Goal: Use online tool/utility: Use online tool/utility

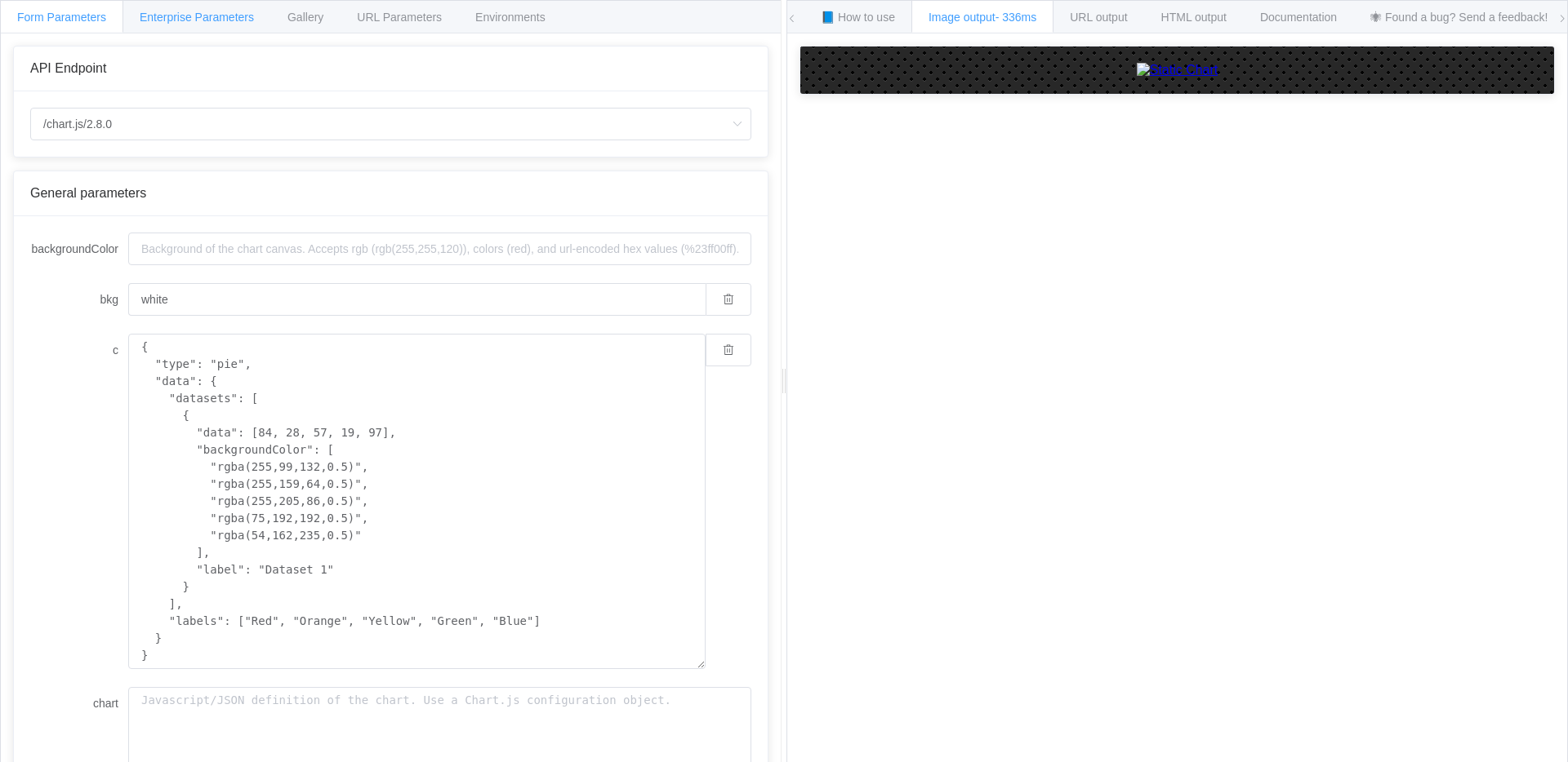
click at [219, 24] on div "Enterprise Parameters" at bounding box center [196, 16] width 148 height 33
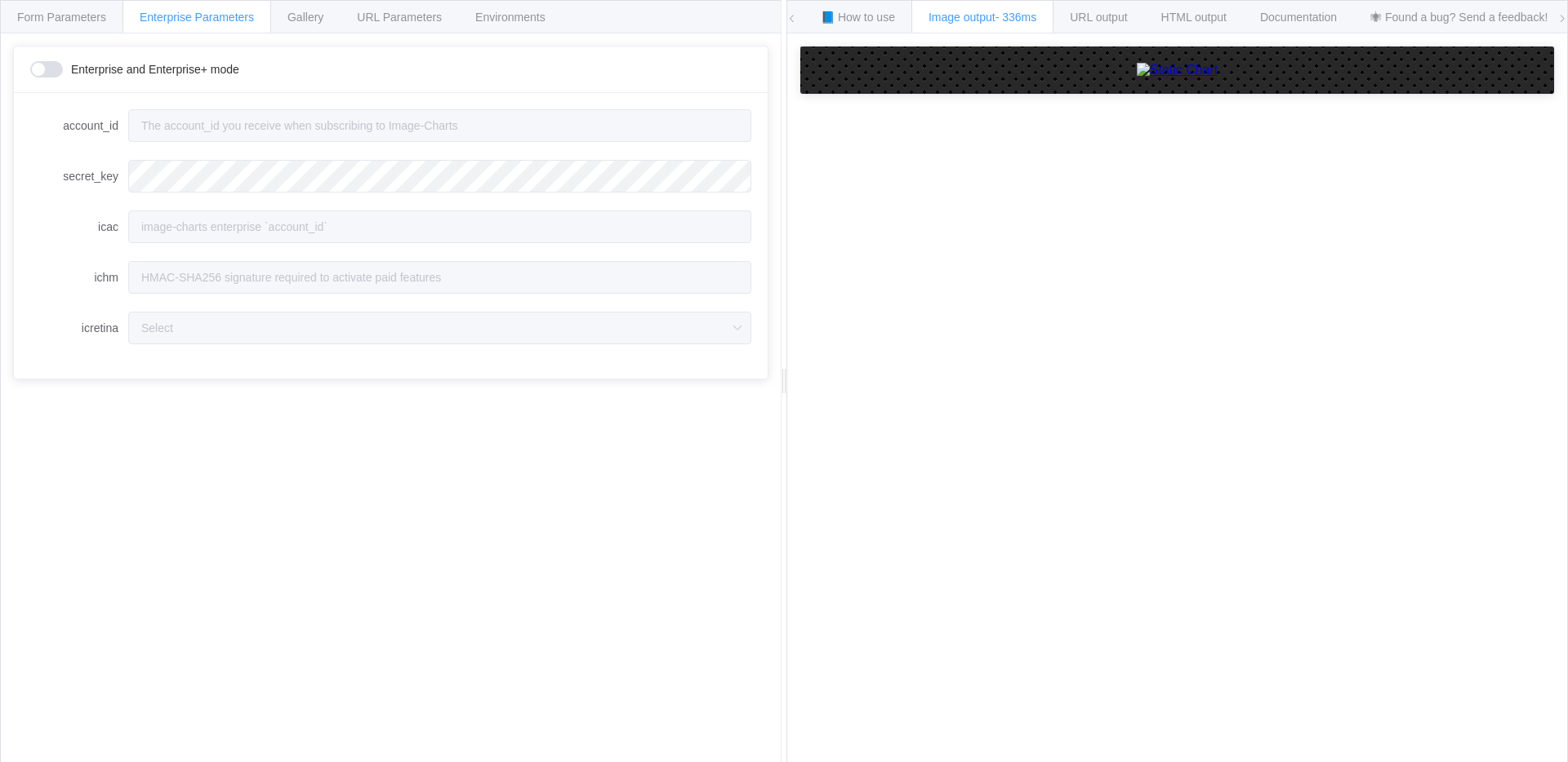
click at [44, 68] on span at bounding box center [47, 69] width 33 height 16
click at [62, 30] on div "Form Parameters" at bounding box center [61, 16] width 123 height 33
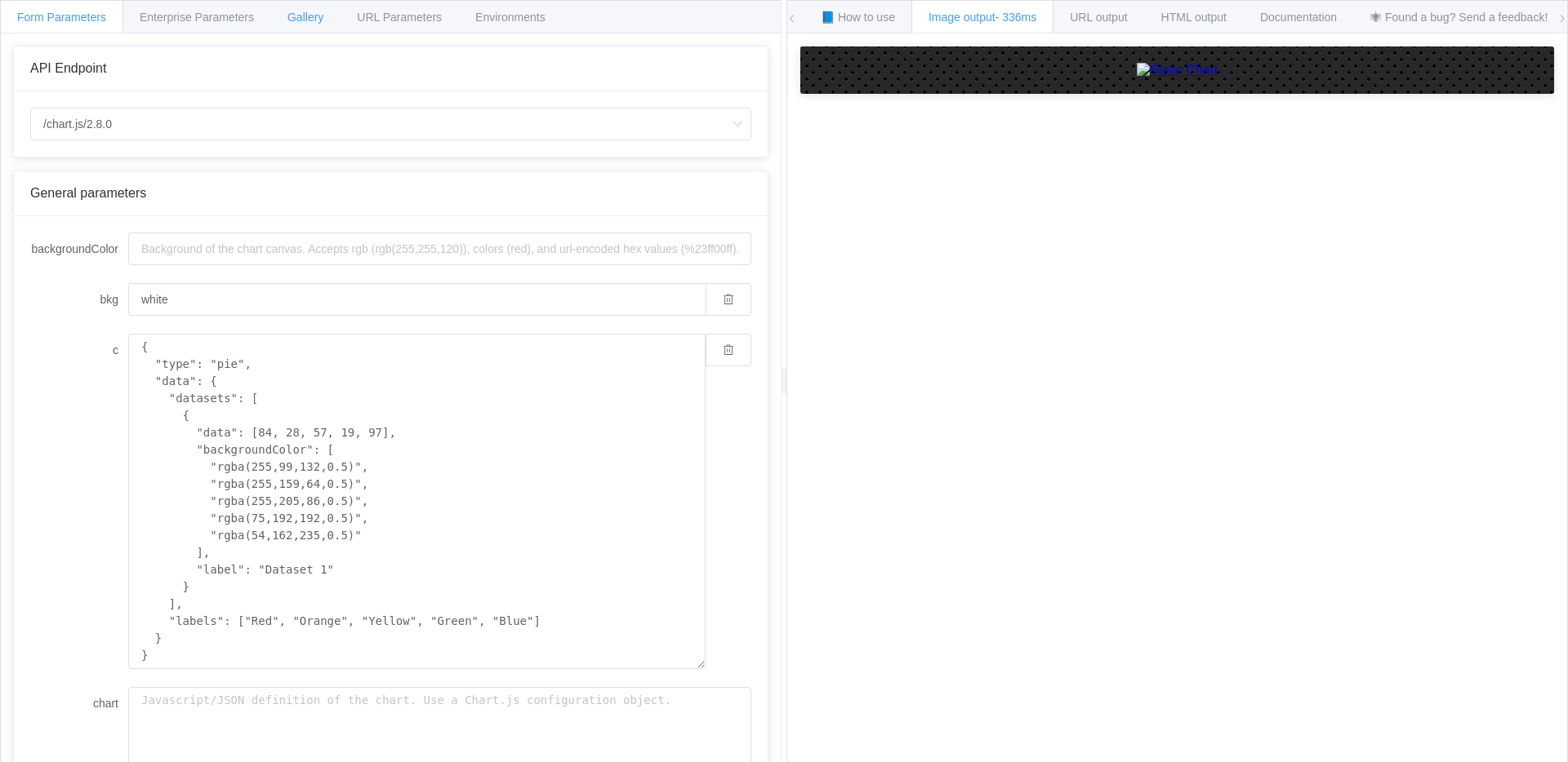
click at [321, 11] on span "Gallery" at bounding box center [305, 17] width 36 height 13
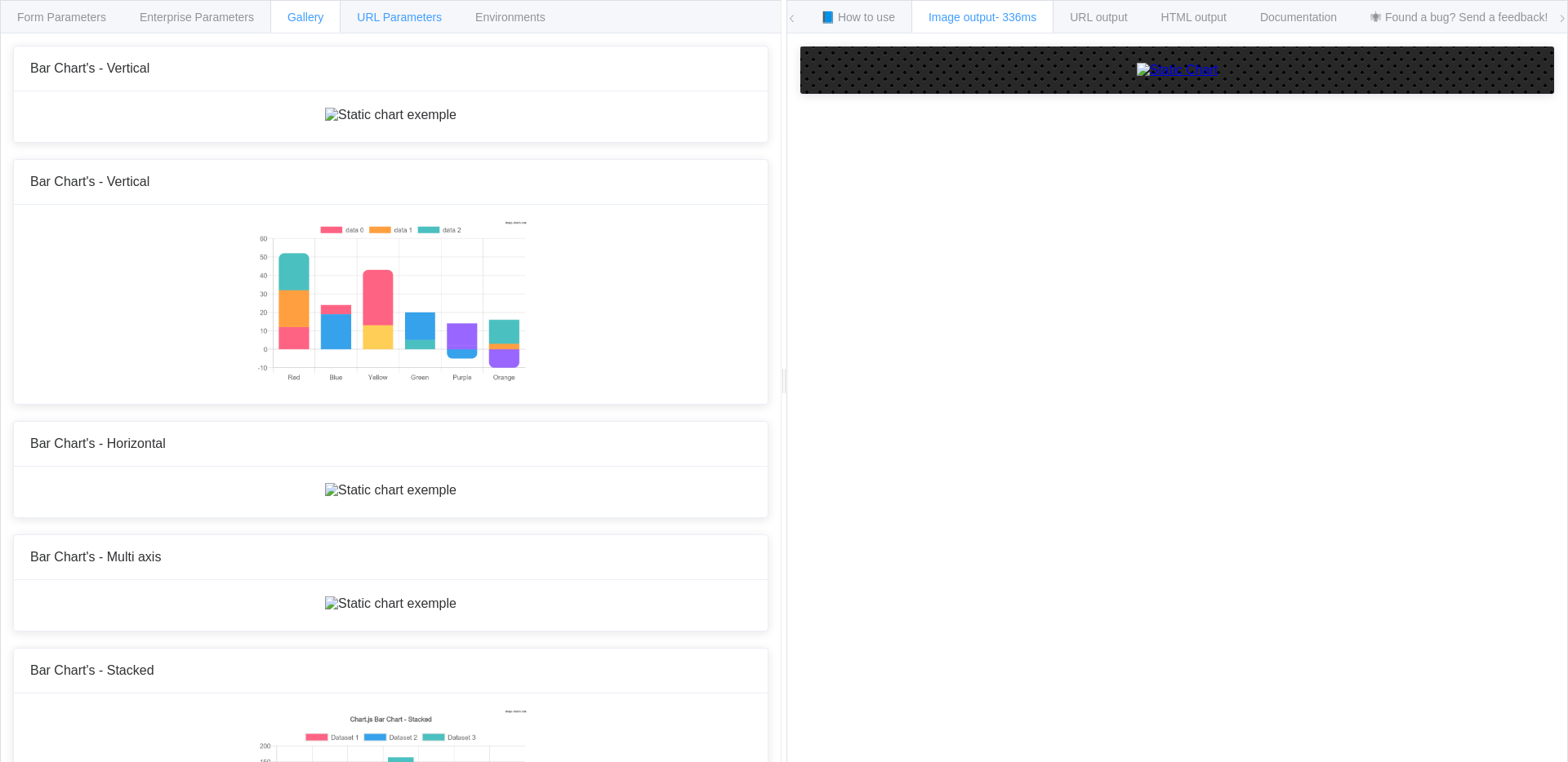
click at [409, 11] on span "URL Parameters" at bounding box center [399, 17] width 85 height 13
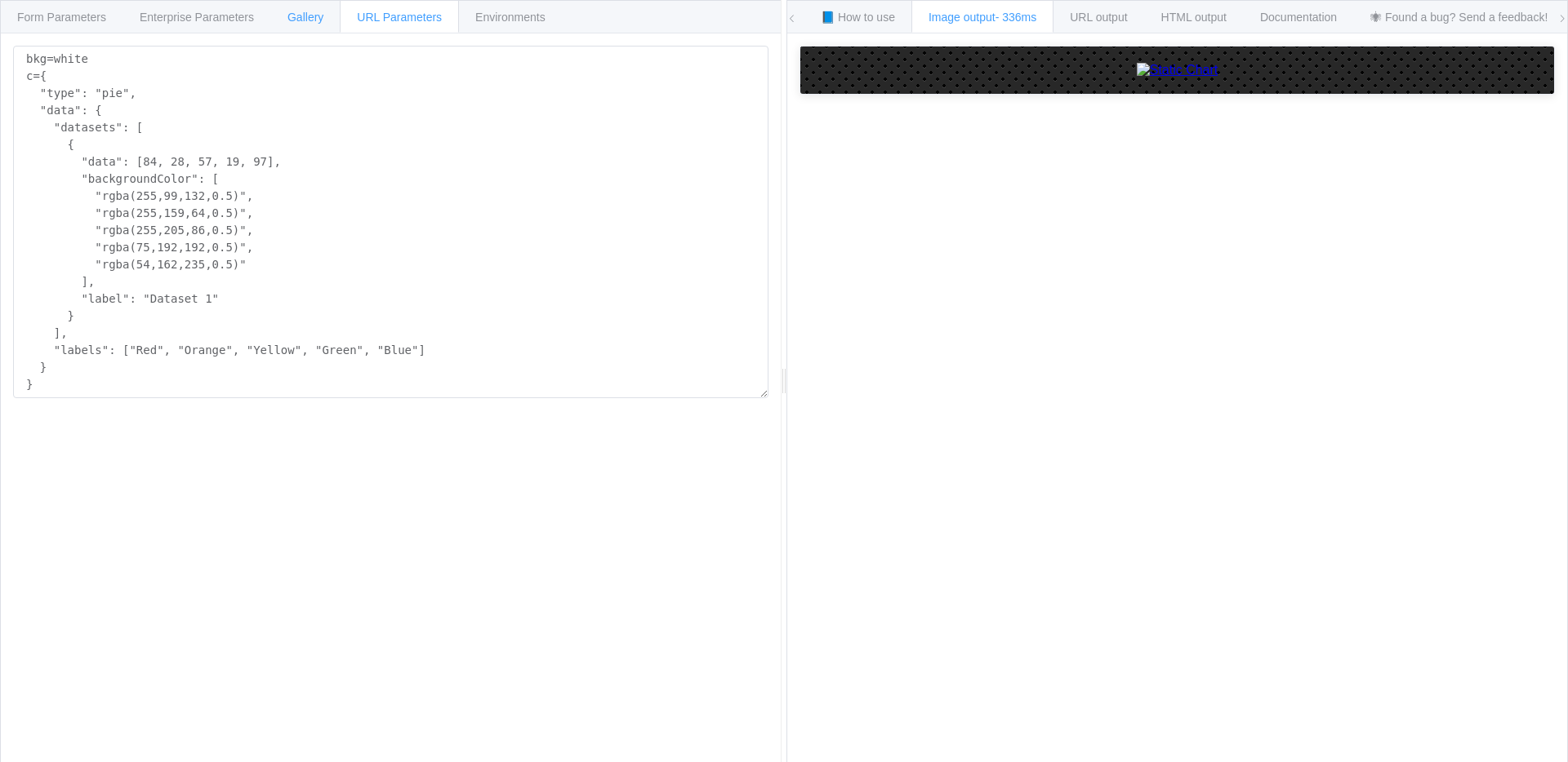
click at [309, 23] on span "Gallery" at bounding box center [305, 17] width 36 height 13
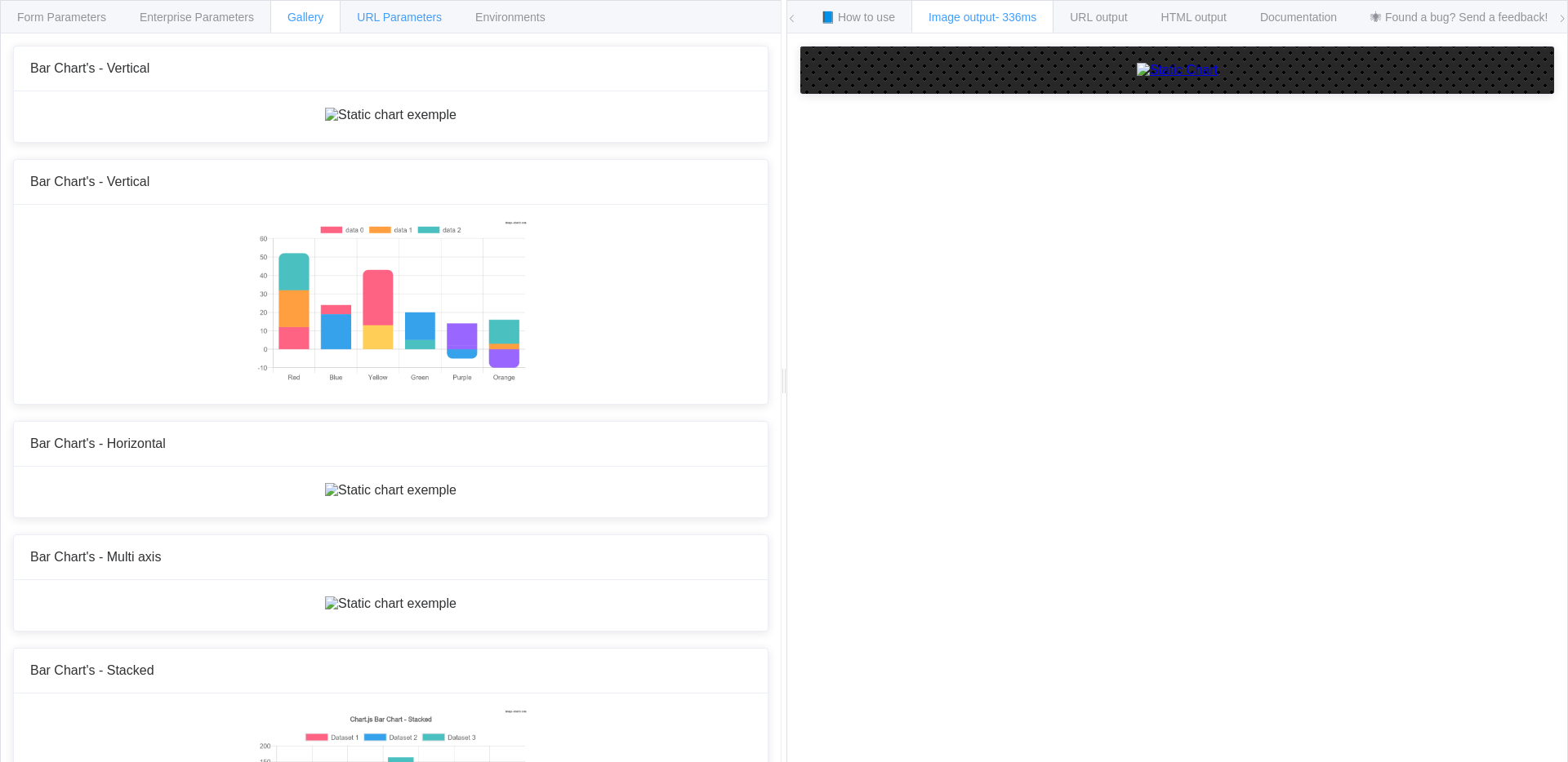
click at [406, 19] on span "URL Parameters" at bounding box center [399, 17] width 85 height 13
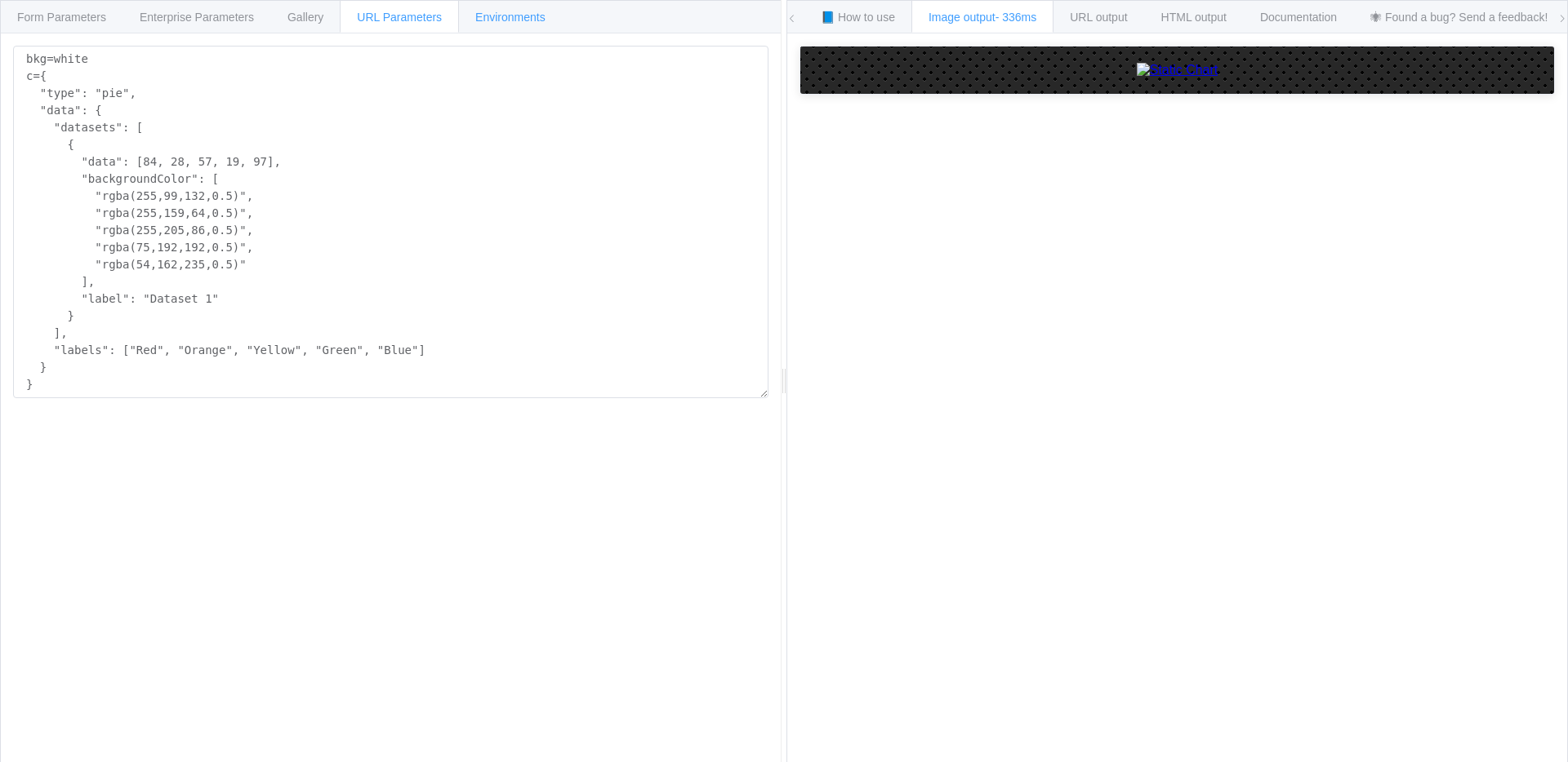
click at [522, 19] on span "Environments" at bounding box center [510, 17] width 70 height 13
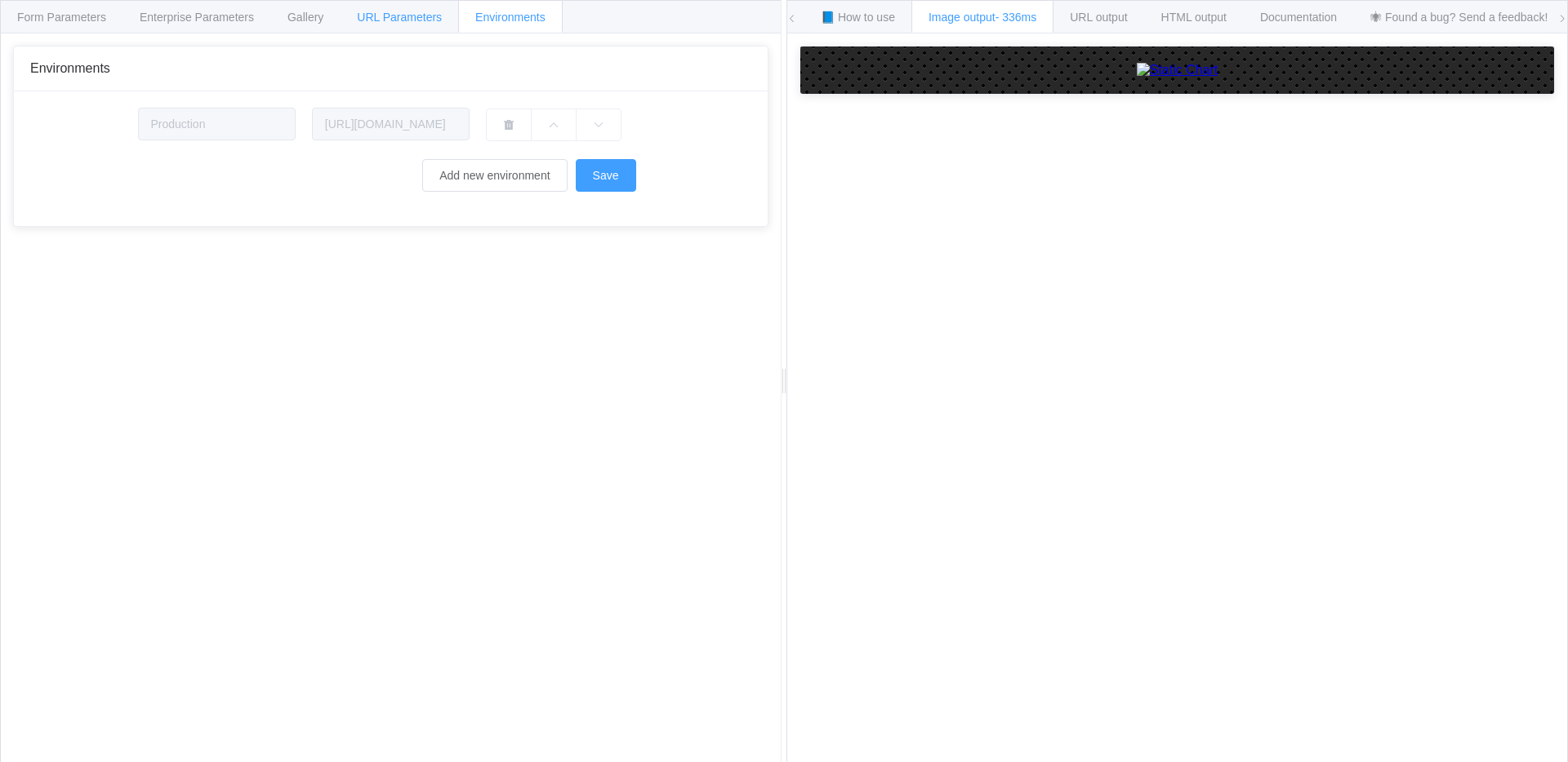
click at [442, 14] on span "URL Parameters" at bounding box center [399, 17] width 85 height 13
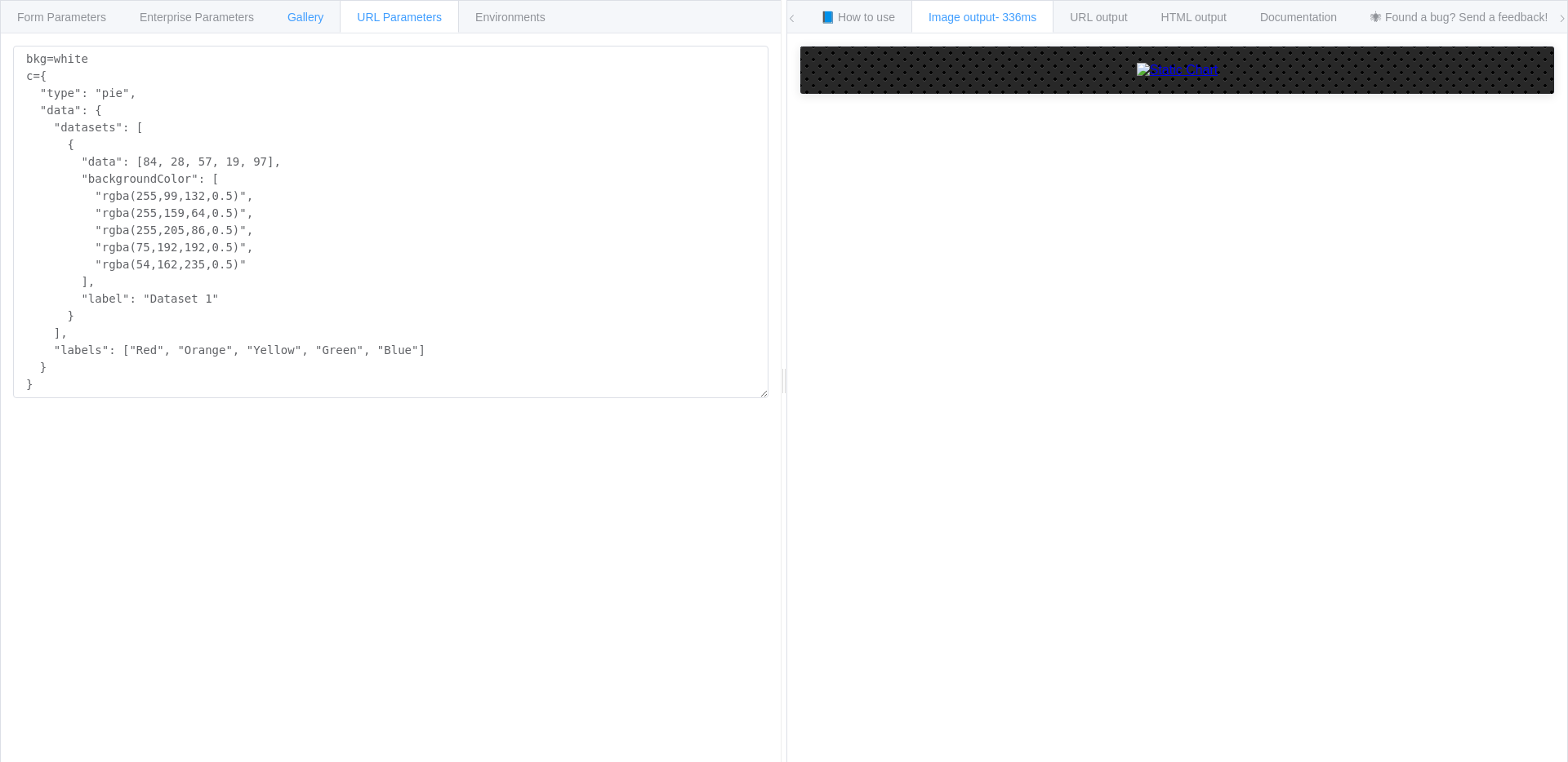
click at [287, 22] on div "Gallery" at bounding box center [305, 16] width 70 height 33
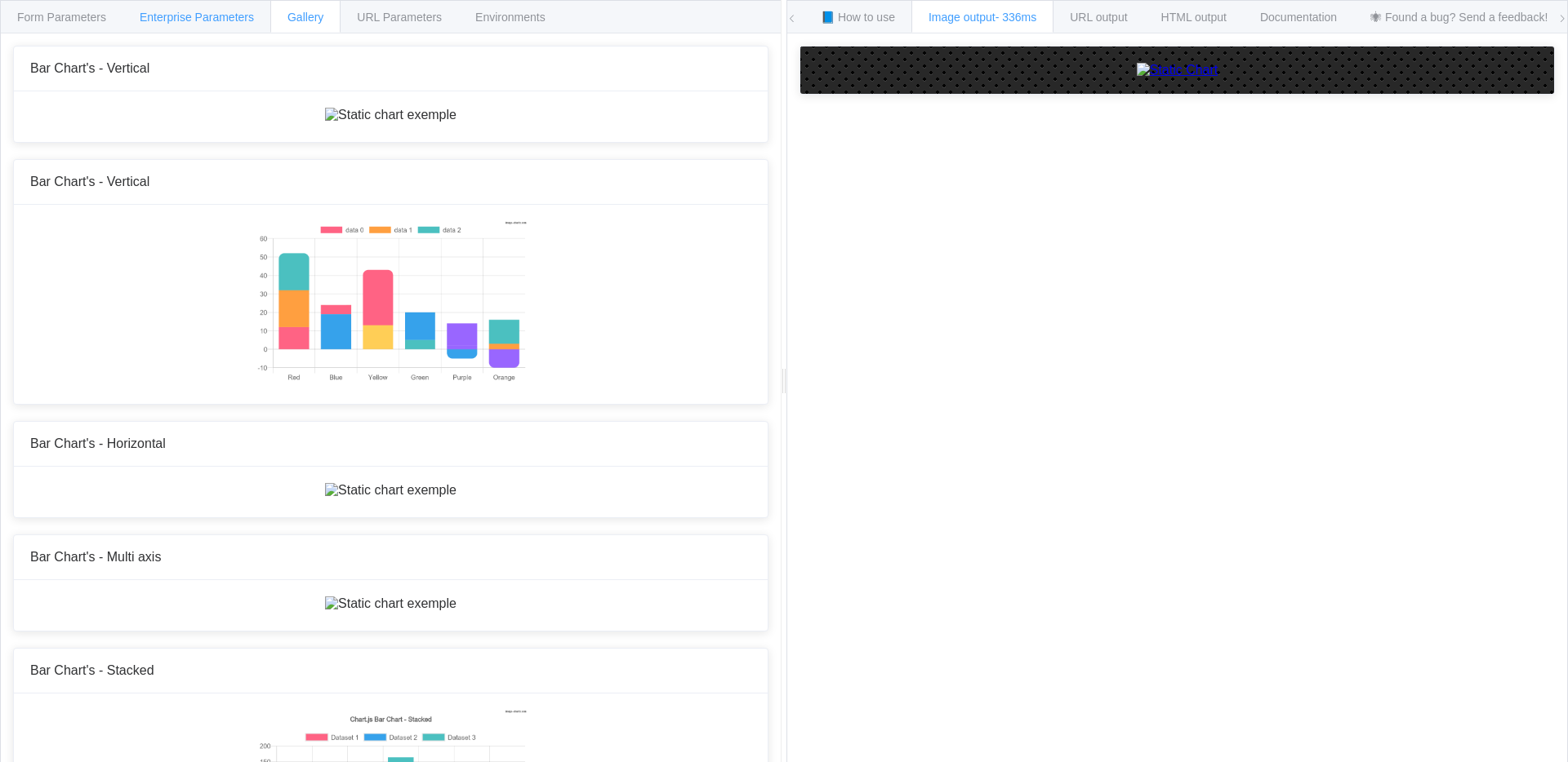
click at [210, 20] on span "Enterprise Parameters" at bounding box center [197, 17] width 114 height 13
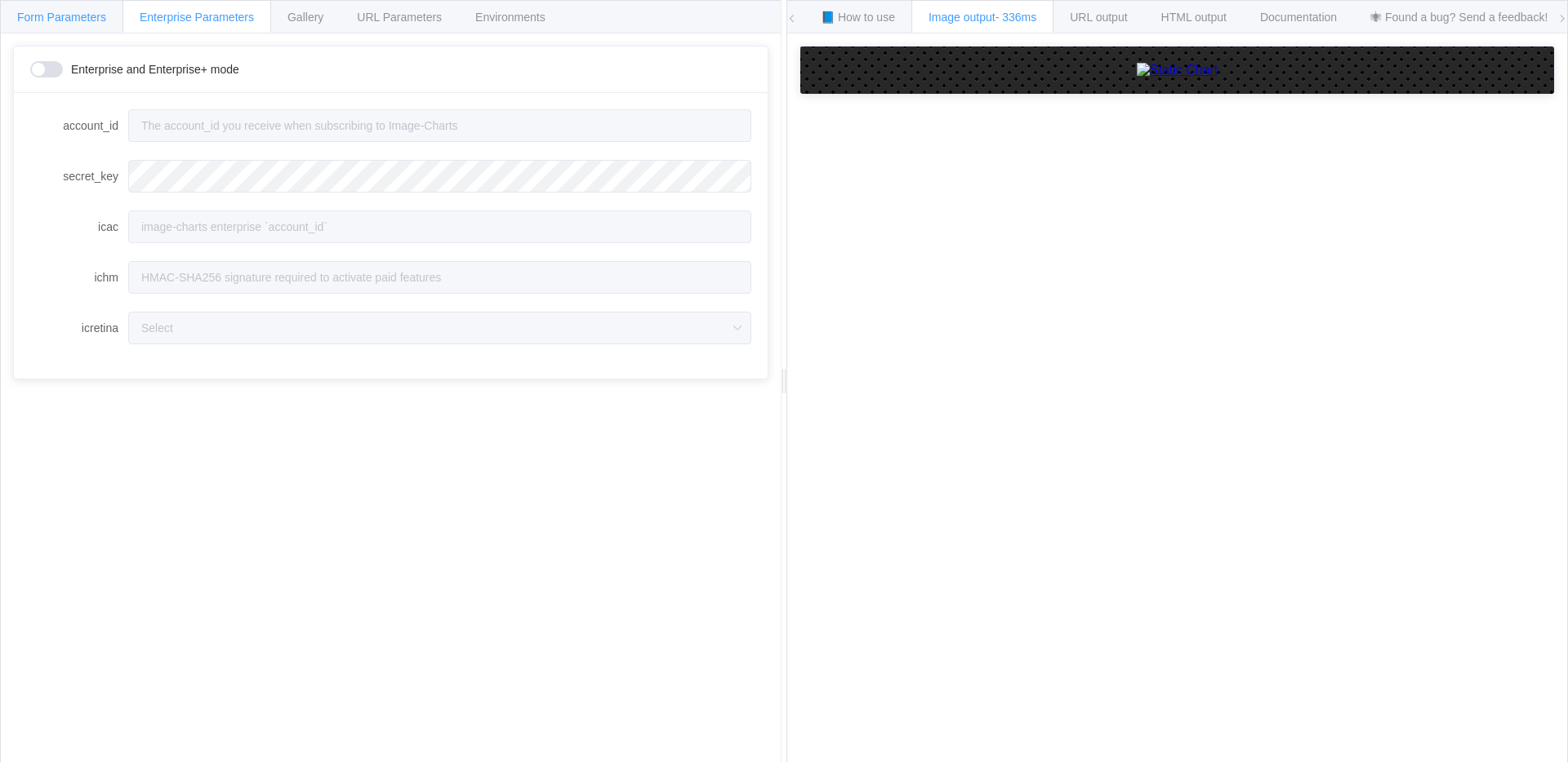
click at [88, 15] on span "Form Parameters" at bounding box center [61, 17] width 89 height 13
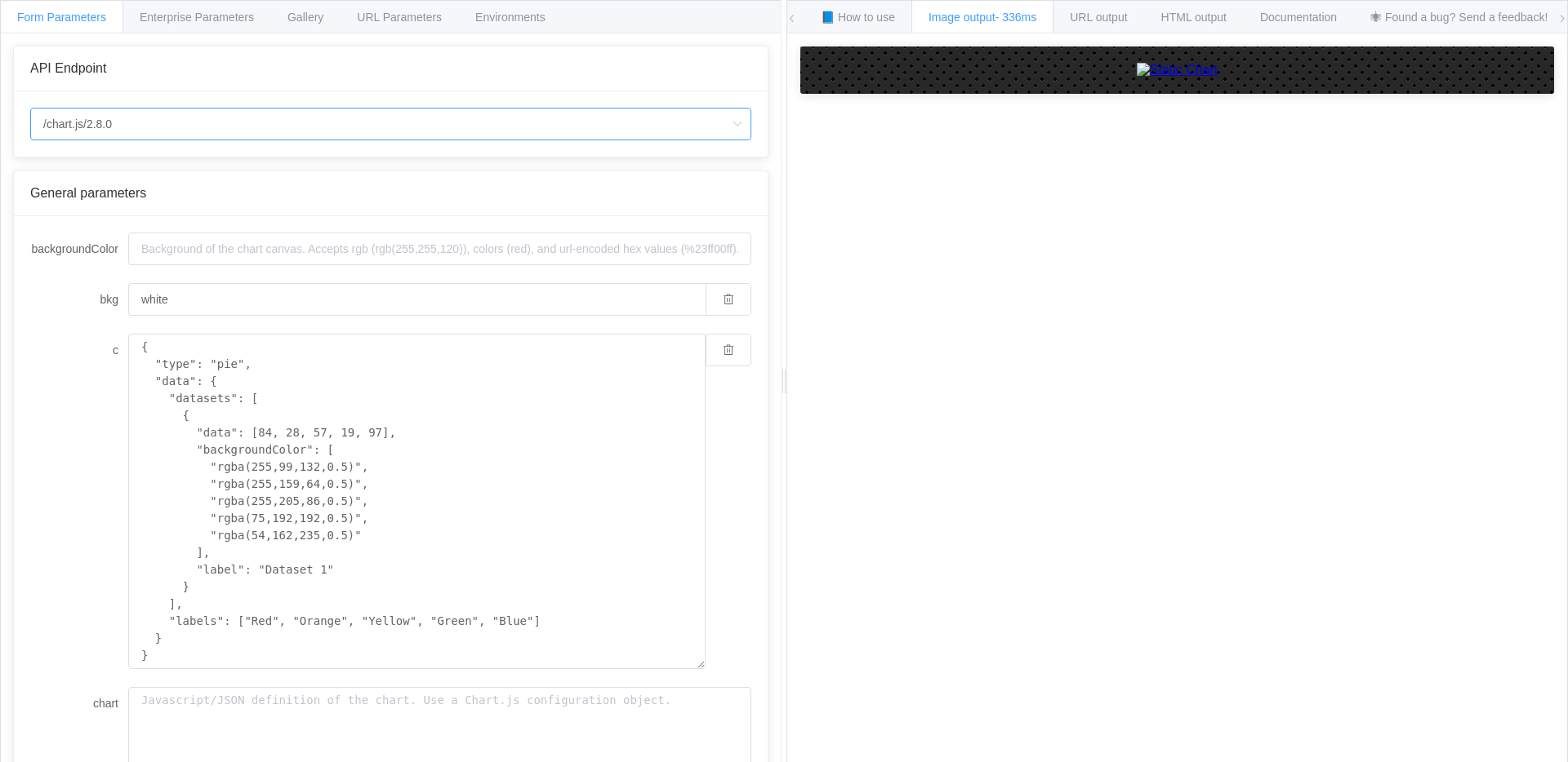
click at [119, 125] on input "/chart.js/2.8.0" at bounding box center [391, 124] width 721 height 33
click at [114, 168] on li "/chart" at bounding box center [391, 170] width 719 height 28
type input "/chart"
type input "20"
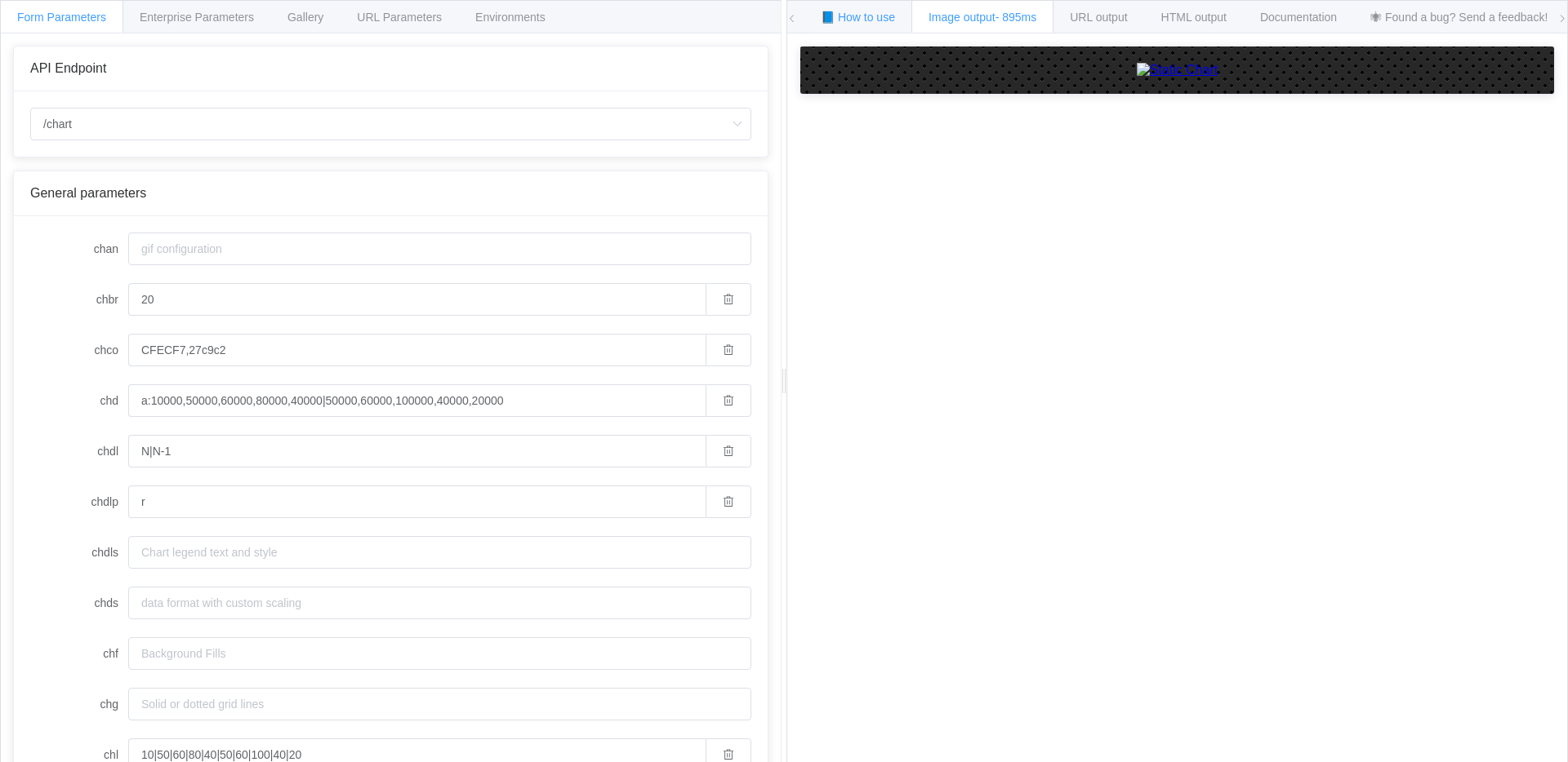
click at [845, 18] on span "📘 How to use" at bounding box center [858, 17] width 75 height 13
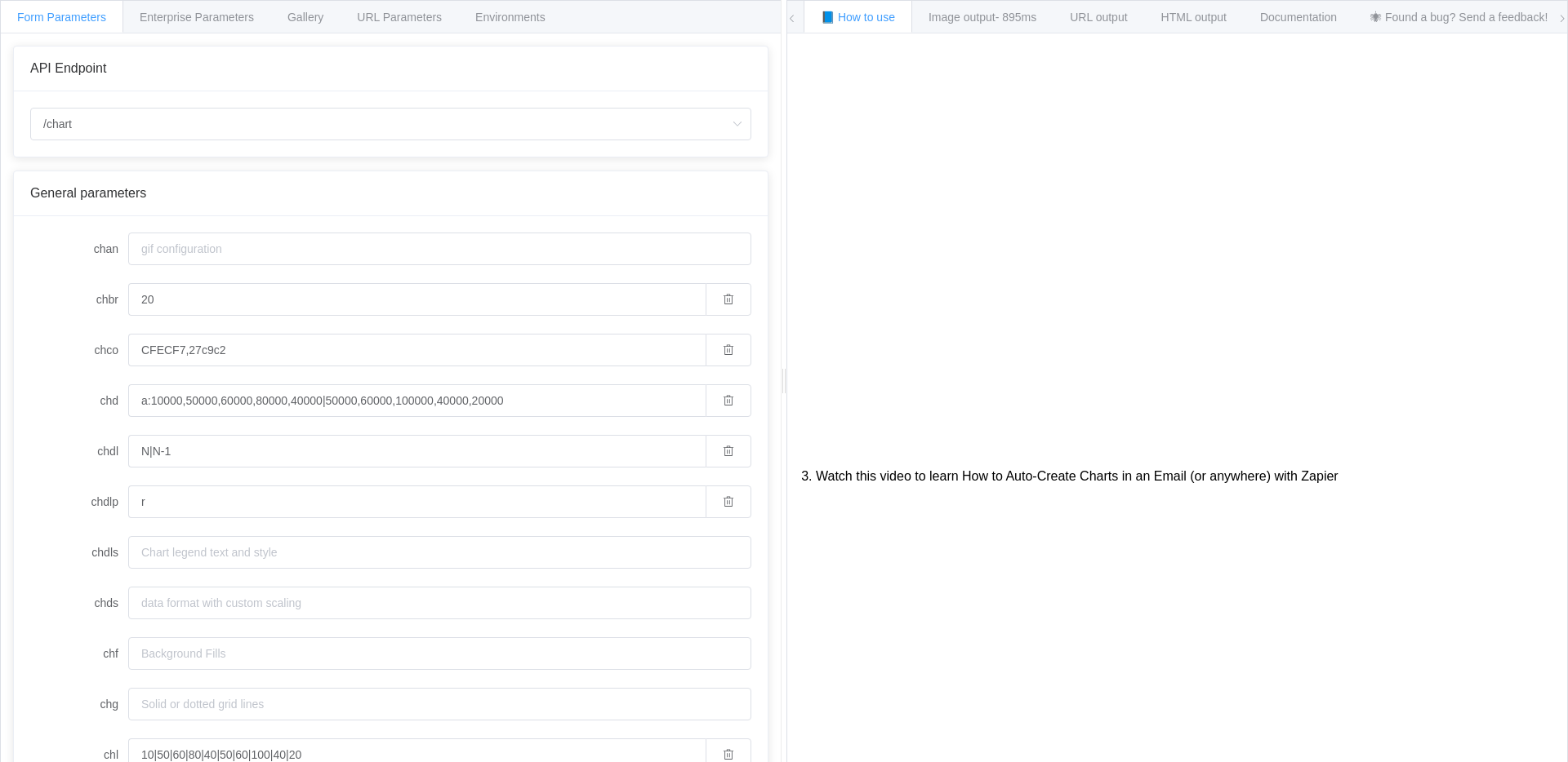
scroll to position [287, 0]
